Goal: Task Accomplishment & Management: Use online tool/utility

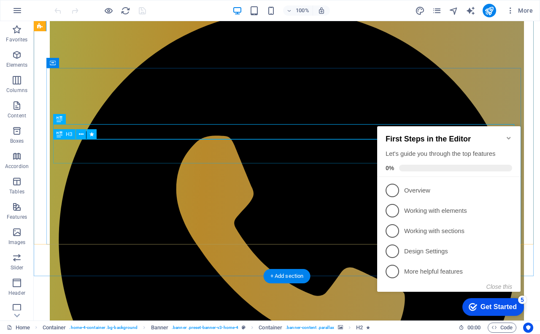
scroll to position [84, 0]
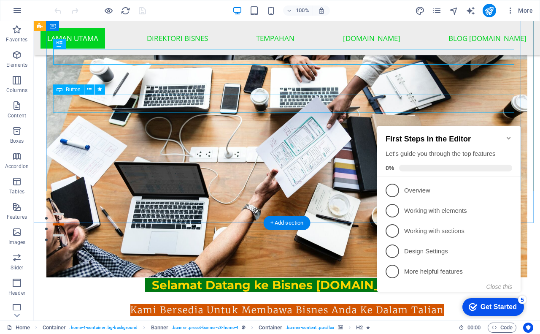
click at [281, 323] on div "Daftar Sekarang!" at bounding box center [287, 332] width 468 height 19
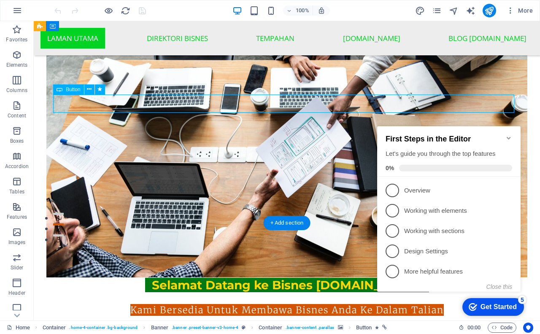
click at [281, 323] on div "Daftar Sekarang!" at bounding box center [287, 332] width 468 height 19
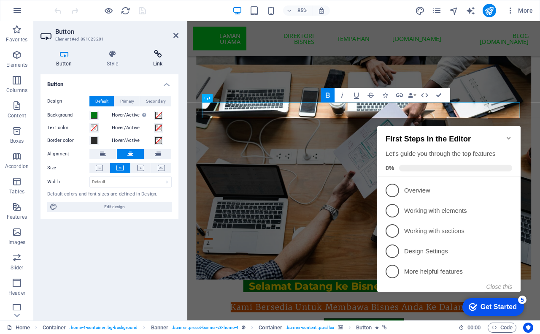
click at [157, 51] on icon at bounding box center [157, 54] width 41 height 8
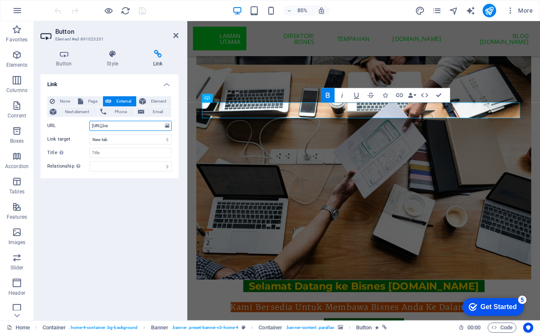
click at [100, 127] on input "[URL],biz" at bounding box center [131, 126] width 82 height 10
click at [103, 125] on input "[URL],biz" at bounding box center [131, 126] width 82 height 10
click at [103, 126] on input "[URL],biz" at bounding box center [131, 126] width 82 height 10
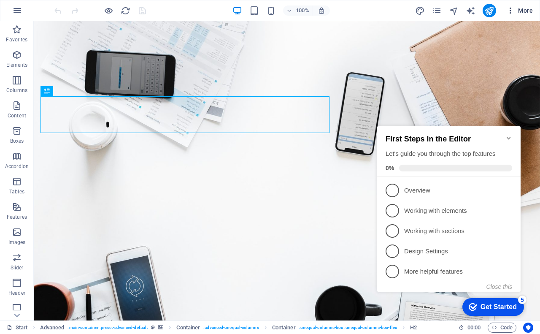
click at [524, 8] on span "More" at bounding box center [520, 10] width 27 height 8
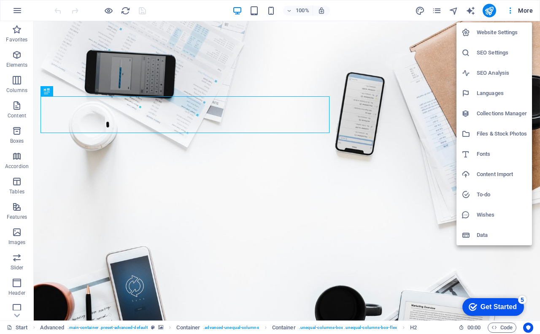
click at [486, 32] on h6 "Website Settings" at bounding box center [502, 32] width 50 height 10
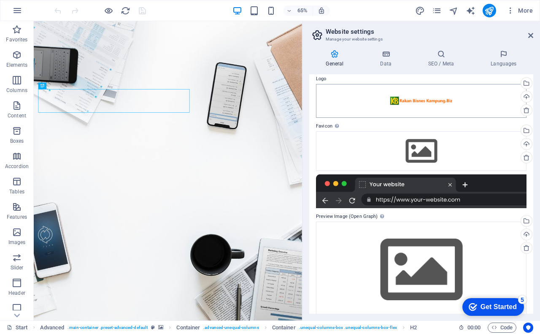
scroll to position [42, 0]
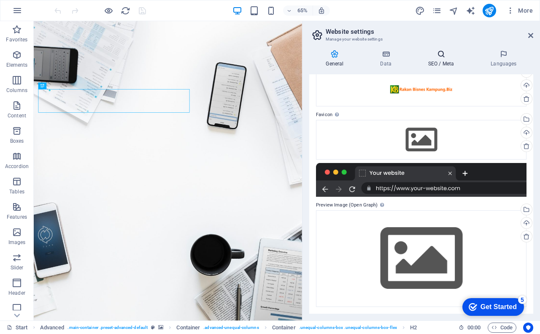
click at [442, 63] on h4 "SEO / Meta" at bounding box center [443, 59] width 62 height 18
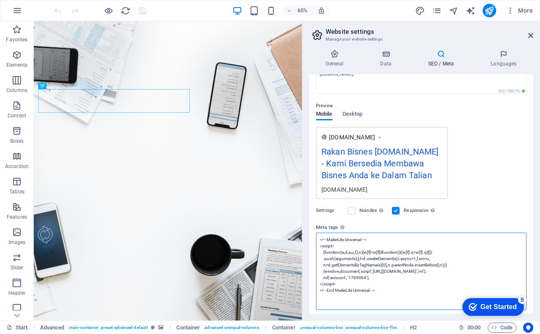
scroll to position [0, 0]
click at [390, 256] on textarea "<!-- MailerLite Universal --> <script> (function(w,d,e,u,f,l,n){w[f]=w[f]||func…" at bounding box center [421, 271] width 211 height 77
drag, startPoint x: 343, startPoint y: 284, endPoint x: 313, endPoint y: 246, distance: 48.1
click at [312, 246] on div "SEO Title The title of your website - make it something that stands out in sear…" at bounding box center [421, 193] width 224 height 239
drag, startPoint x: 383, startPoint y: 239, endPoint x: 315, endPoint y: 241, distance: 67.6
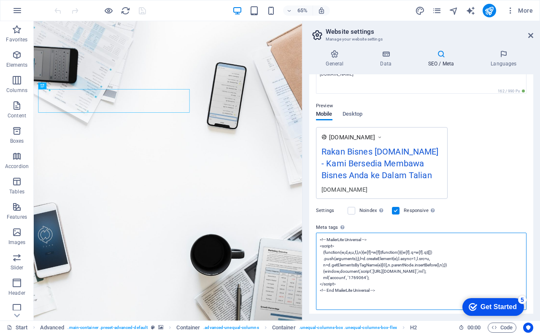
click at [315, 241] on div "SEO Title The title of your website - make it something that stands out in sear…" at bounding box center [421, 193] width 224 height 239
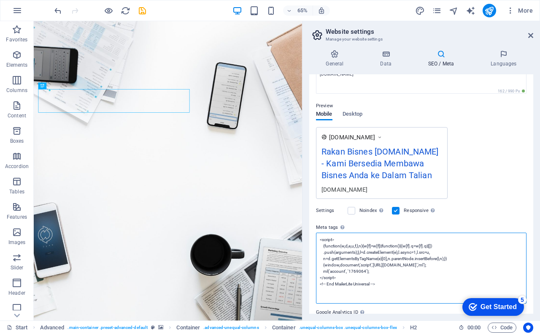
drag, startPoint x: 385, startPoint y: 285, endPoint x: 315, endPoint y: 289, distance: 69.4
click at [315, 289] on div "SEO Title The title of your website - make it something that stands out in sear…" at bounding box center [421, 193] width 224 height 239
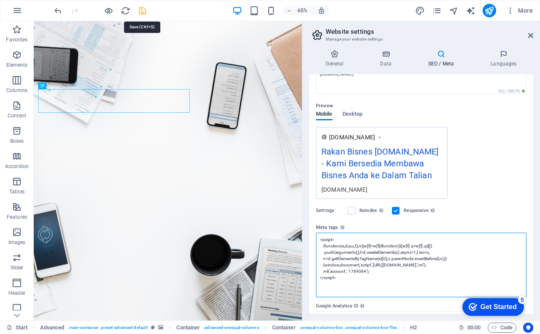
type textarea "<script> (function(w,d,e,u,f,l,n){w[f]=w[f]||function(){(w[f].q=w[f].q||[]) .pu…"
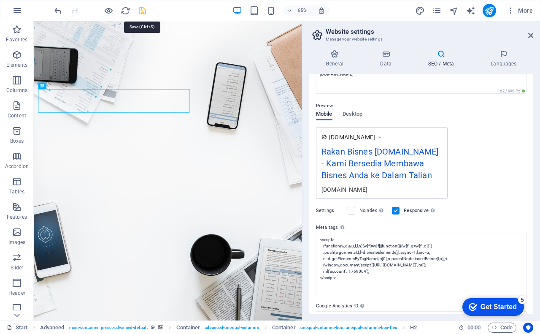
click at [143, 14] on icon "save" at bounding box center [143, 11] width 10 height 10
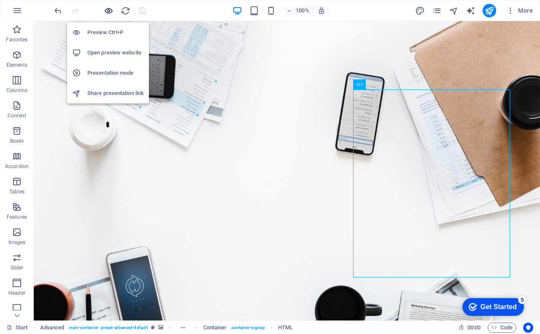
click at [111, 12] on icon "button" at bounding box center [109, 11] width 10 height 10
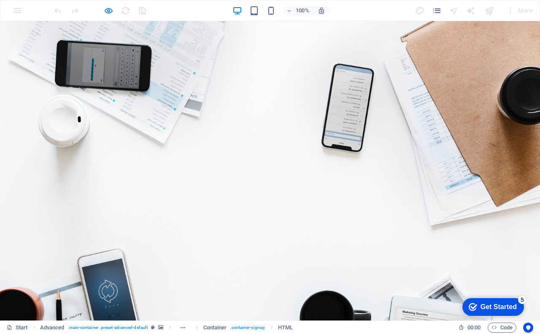
type input "yusridmn@yahoo.com"
type input "Yusrid"
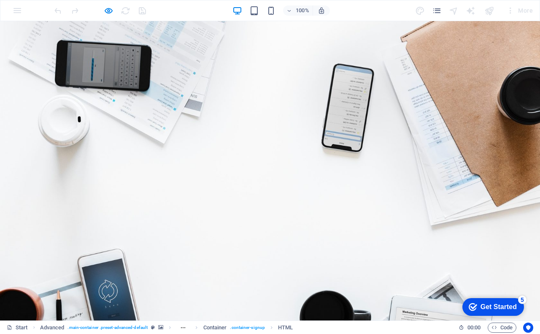
type input "0176989477"
type textarea "test test test"
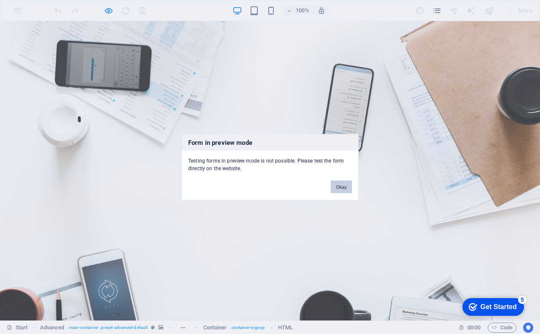
click at [342, 188] on button "Okay" at bounding box center [341, 186] width 21 height 13
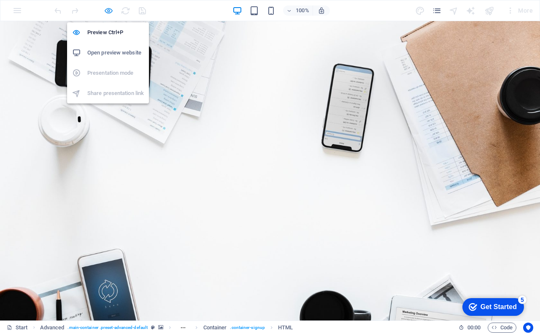
click at [108, 12] on icon "button" at bounding box center [109, 11] width 10 height 10
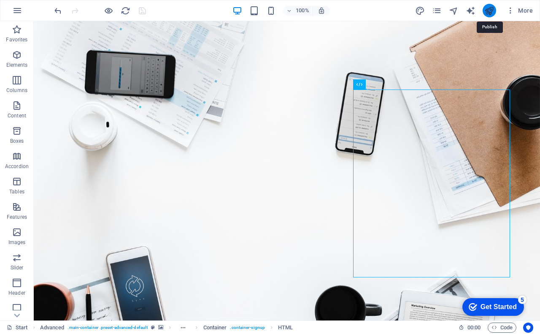
click at [492, 11] on icon "publish" at bounding box center [490, 11] width 10 height 10
